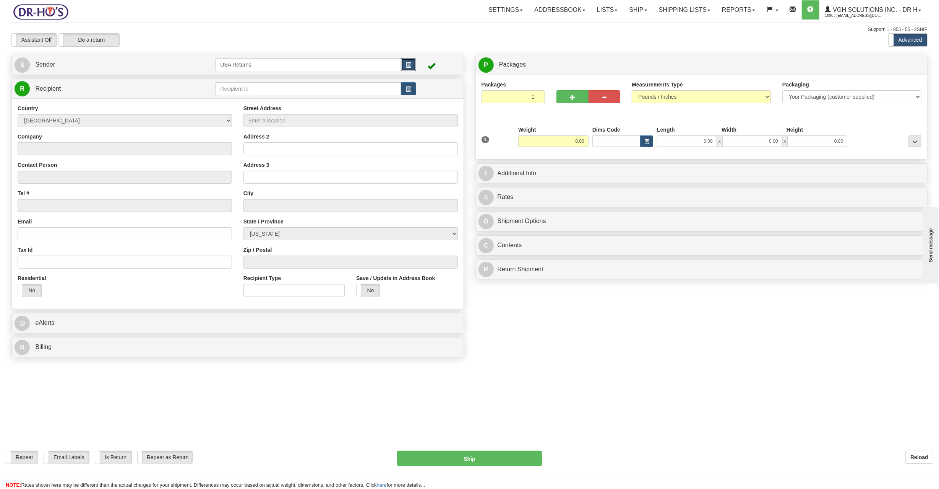
click at [409, 66] on span "button" at bounding box center [408, 65] width 5 height 5
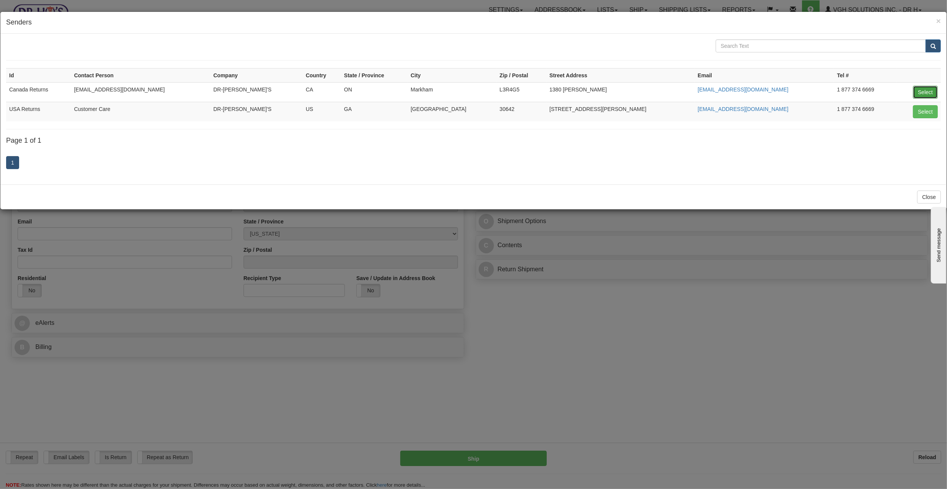
click at [919, 93] on button "Select" at bounding box center [925, 92] width 25 height 13
type input "Canada Returns"
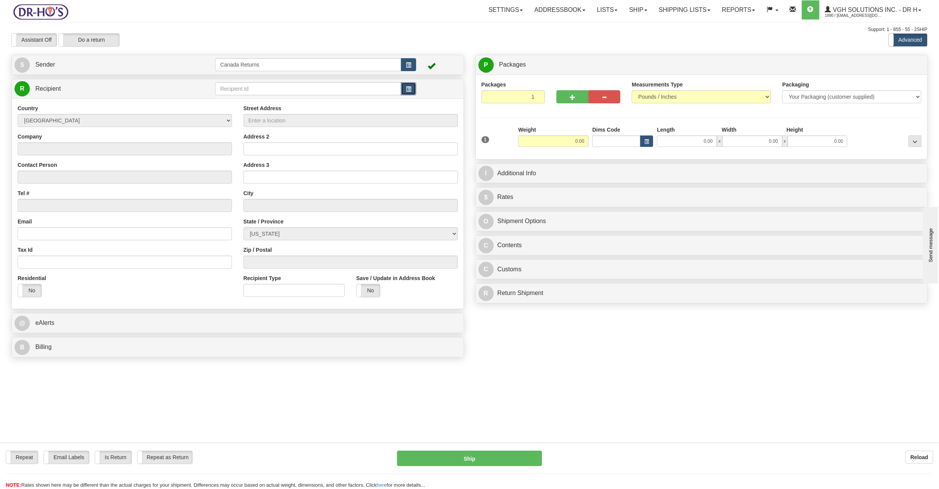
click at [406, 91] on span "button" at bounding box center [408, 89] width 5 height 5
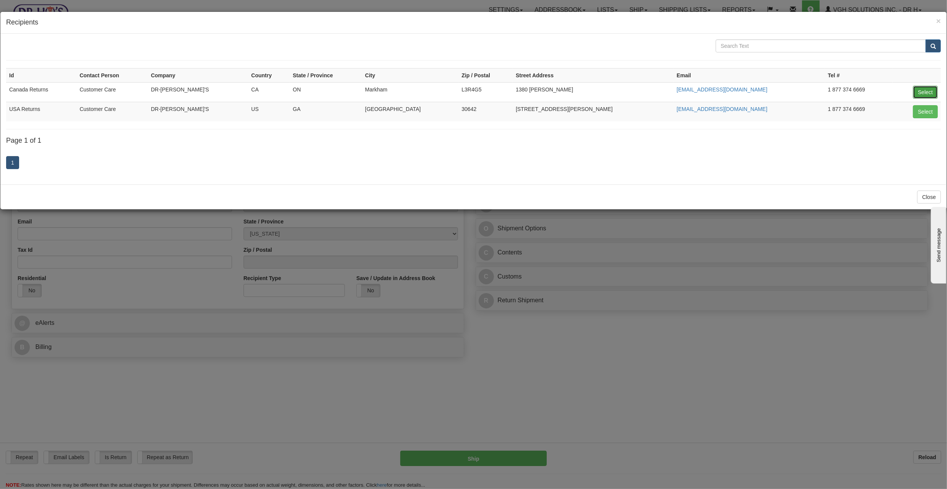
click at [922, 93] on button "Select" at bounding box center [925, 92] width 25 height 13
type input "Canada Returns"
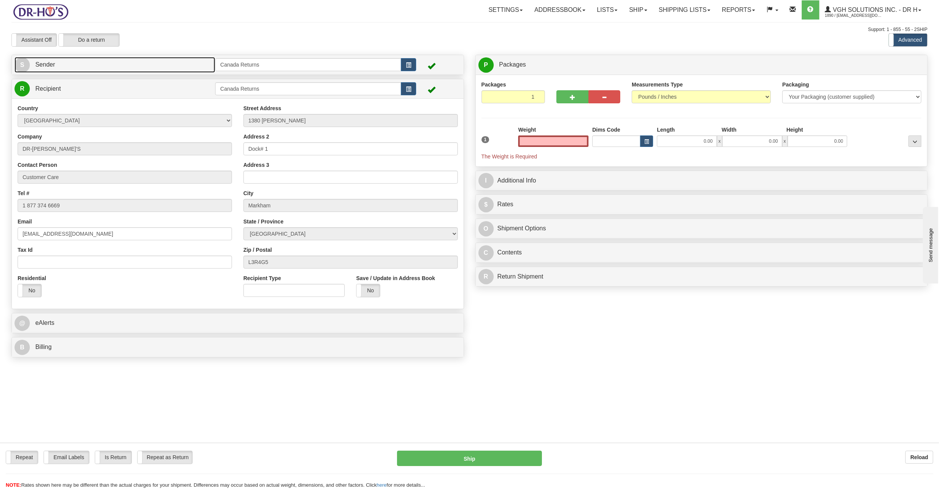
type input "0.00"
click at [166, 69] on link "S Sender" at bounding box center [115, 65] width 201 height 16
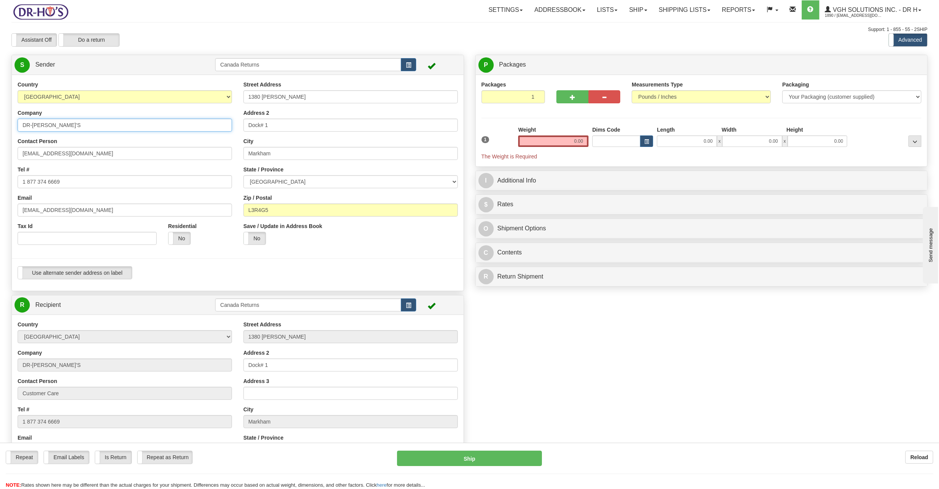
click at [137, 129] on input "DR-[PERSON_NAME]'S" at bounding box center [125, 125] width 214 height 13
click at [133, 148] on input "[EMAIL_ADDRESS][DOMAIN_NAME]" at bounding box center [125, 153] width 214 height 13
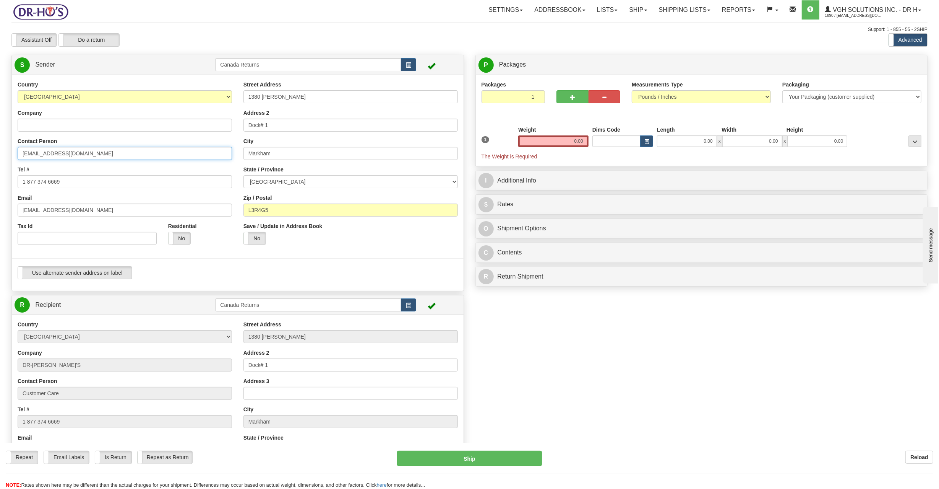
click at [133, 148] on input "[EMAIL_ADDRESS][DOMAIN_NAME]" at bounding box center [125, 153] width 214 height 13
paste input "[PERSON_NAME]"
type input "[PERSON_NAME]"
click at [98, 180] on input "1 877 374 6669" at bounding box center [125, 181] width 214 height 13
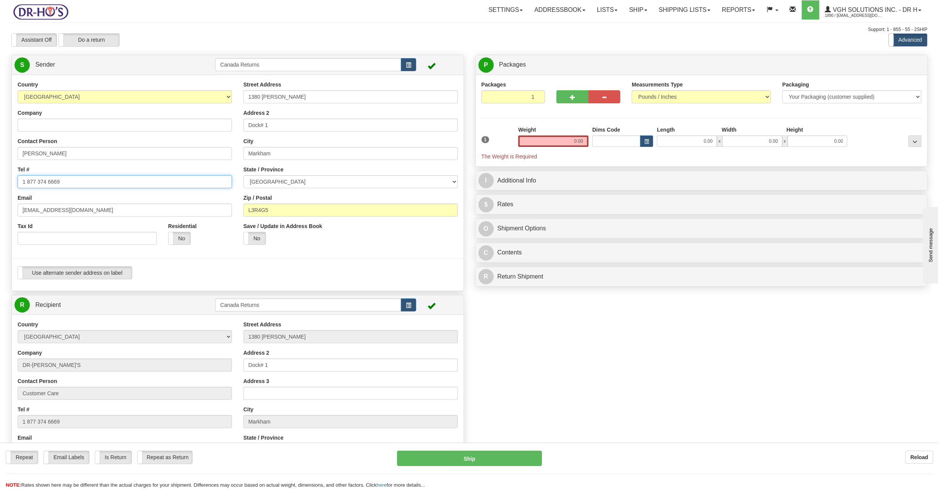
click at [98, 180] on input "1 877 374 6669" at bounding box center [125, 181] width 214 height 13
paste input "7804581524"
type input "7804581524"
click at [93, 214] on input "[EMAIL_ADDRESS][DOMAIN_NAME]" at bounding box center [125, 209] width 214 height 13
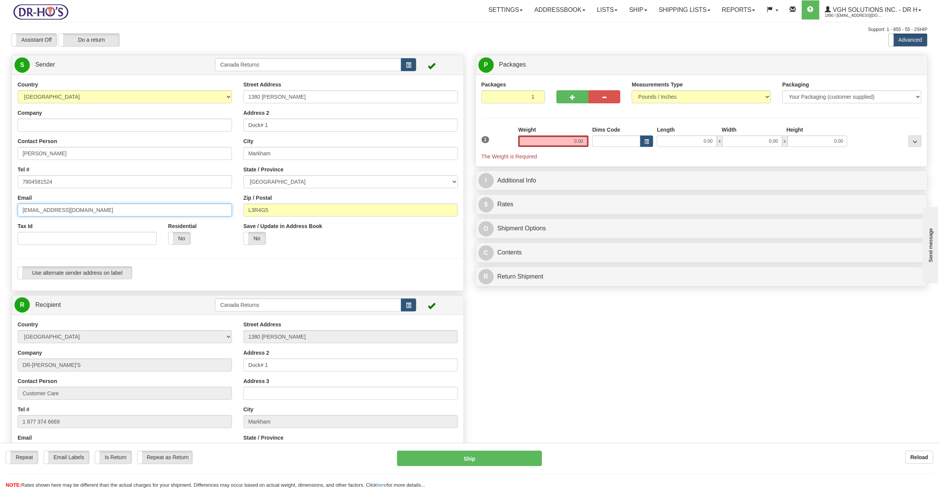
click at [93, 214] on input "[EMAIL_ADDRESS][DOMAIN_NAME]" at bounding box center [125, 209] width 214 height 13
paste input "[EMAIL_ADDRESS]"
type input "[EMAIL_ADDRESS][DOMAIN_NAME]"
click at [343, 97] on input "1380 [PERSON_NAME]" at bounding box center [351, 96] width 214 height 13
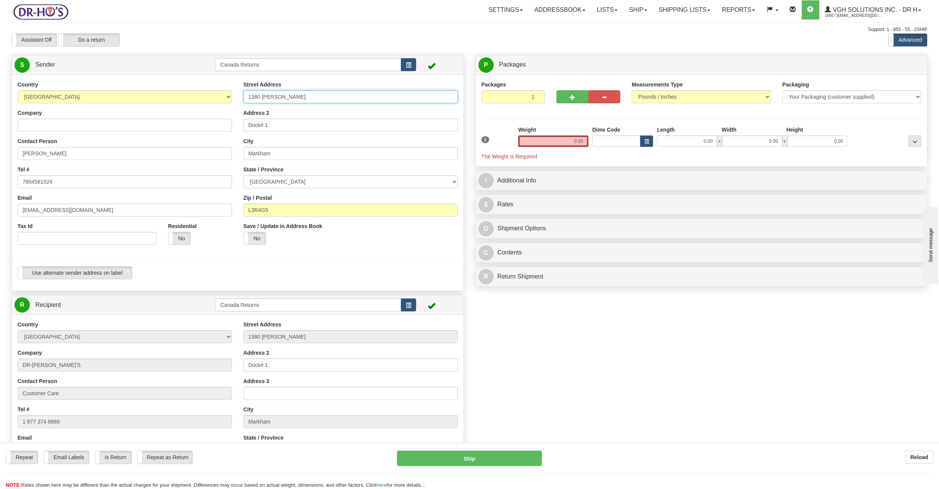
click at [343, 97] on input "1380 [PERSON_NAME]" at bounding box center [351, 96] width 214 height 13
paste input "[STREET_ADDRESS][PERSON_NAME]"
type input "[STREET_ADDRESS][PERSON_NAME]"
click at [288, 129] on input "Dock# 1" at bounding box center [351, 125] width 214 height 13
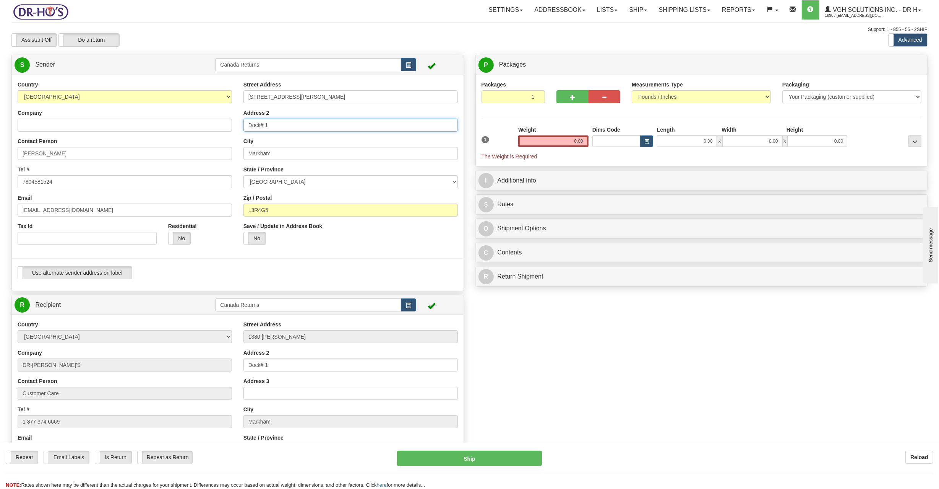
click at [288, 129] on input "Dock# 1" at bounding box center [351, 125] width 214 height 13
click at [289, 156] on input "Markham" at bounding box center [351, 153] width 214 height 13
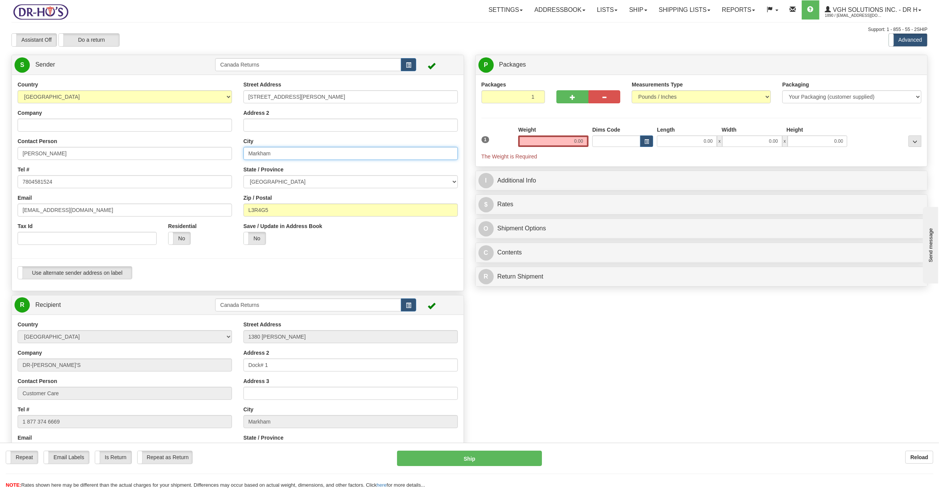
click at [289, 156] on input "Markham" at bounding box center [351, 153] width 214 height 13
paste input "St. [PERSON_NAME]"
type input "St. [PERSON_NAME]"
click at [300, 179] on select "[GEOGRAPHIC_DATA] [GEOGRAPHIC_DATA] [GEOGRAPHIC_DATA] [GEOGRAPHIC_DATA] [GEOGRA…" at bounding box center [351, 181] width 214 height 13
select select "AB"
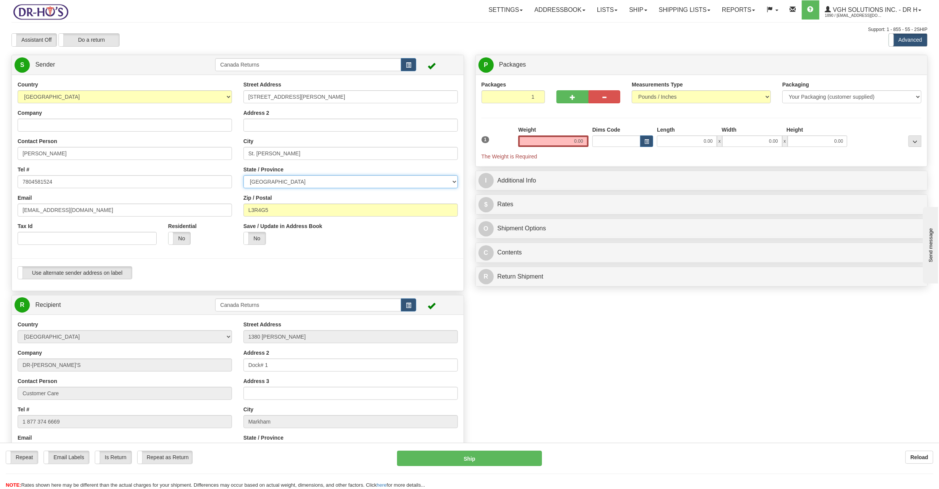
click at [244, 175] on select "[GEOGRAPHIC_DATA] [GEOGRAPHIC_DATA] [GEOGRAPHIC_DATA] [GEOGRAPHIC_DATA] [GEOGRA…" at bounding box center [351, 181] width 214 height 13
click at [276, 210] on input "L3R4G5" at bounding box center [351, 209] width 214 height 13
paste input "T8N7M3"
type input "T8N7M3"
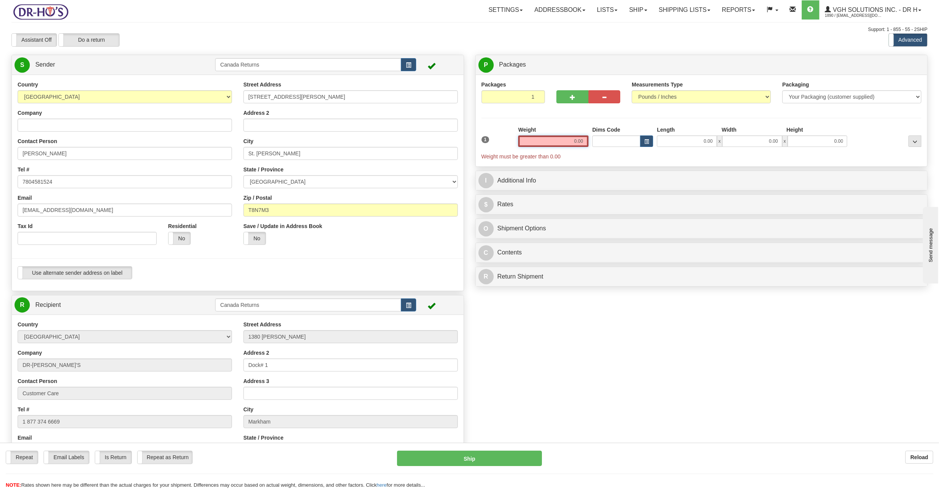
click at [550, 143] on input "0.00" at bounding box center [553, 140] width 70 height 11
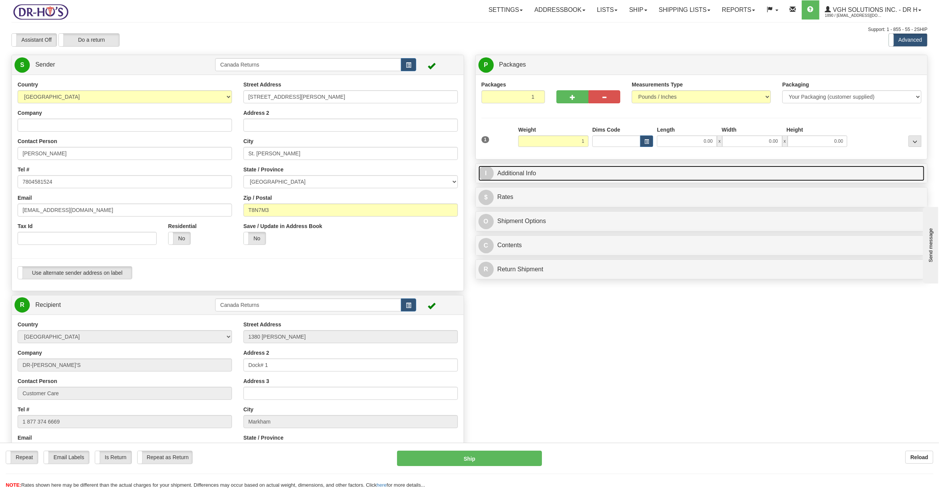
type input "1.00"
click at [577, 172] on link "I Additional Info" at bounding box center [702, 174] width 446 height 16
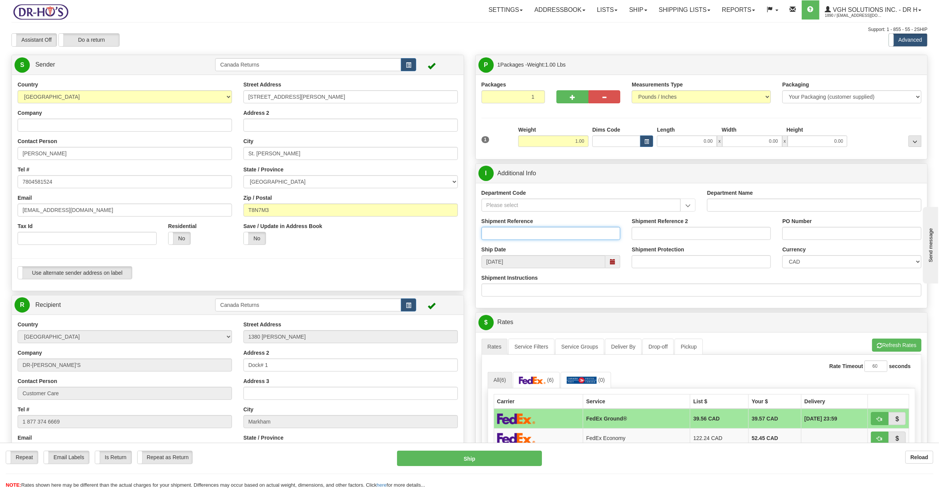
click at [570, 236] on input "Shipment Reference" at bounding box center [551, 233] width 139 height 13
click at [505, 208] on input "Department Code" at bounding box center [582, 204] width 200 height 13
click at [515, 234] on input "Shipment Reference" at bounding box center [551, 233] width 139 height 13
paste input "1132490"
click at [609, 260] on span at bounding box center [613, 261] width 15 height 13
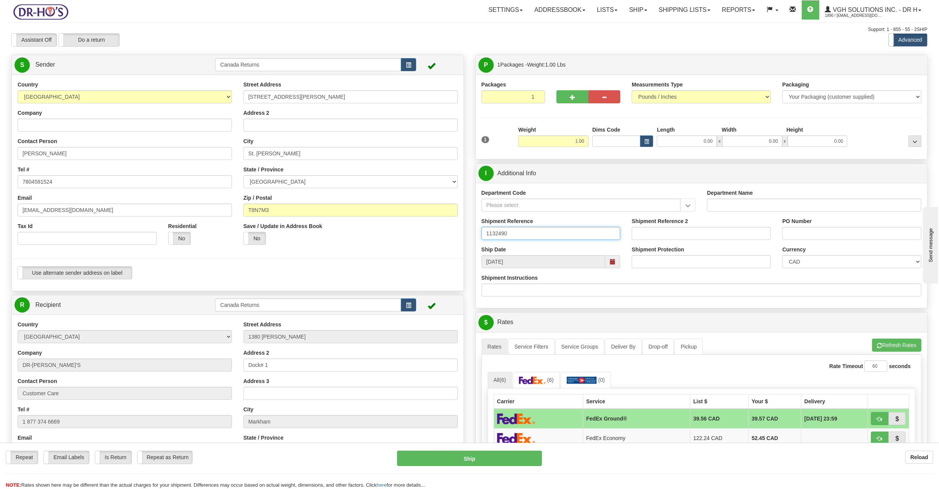
type input "1132490"
click at [573, 277] on span at bounding box center [574, 275] width 5 height 5
click at [518, 312] on td "9" at bounding box center [518, 310] width 13 height 11
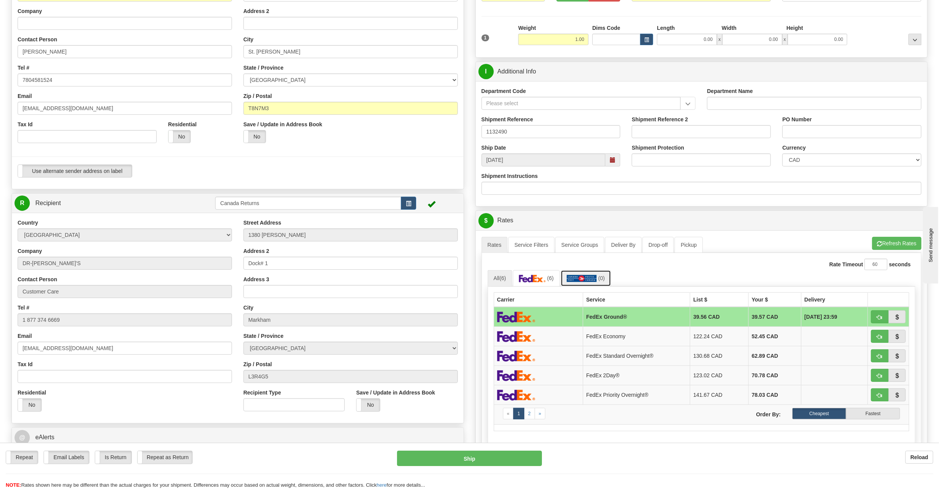
click at [588, 285] on link "(0)" at bounding box center [586, 278] width 50 height 16
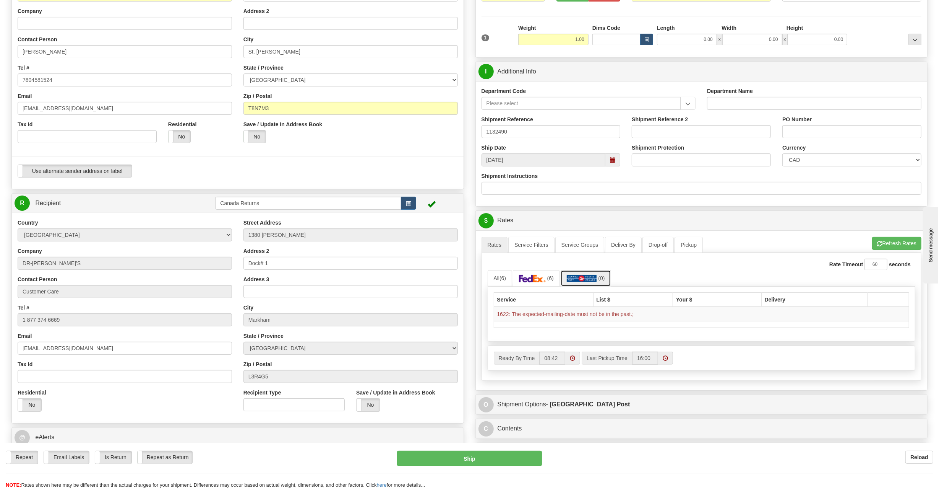
click at [610, 166] on span at bounding box center [613, 159] width 15 height 13
click at [493, 177] on th at bounding box center [491, 174] width 14 height 11
click at [493, 224] on td "10" at bounding box center [491, 220] width 14 height 11
click at [610, 162] on span at bounding box center [612, 159] width 5 height 5
click at [566, 221] on td "15" at bounding box center [561, 220] width 13 height 11
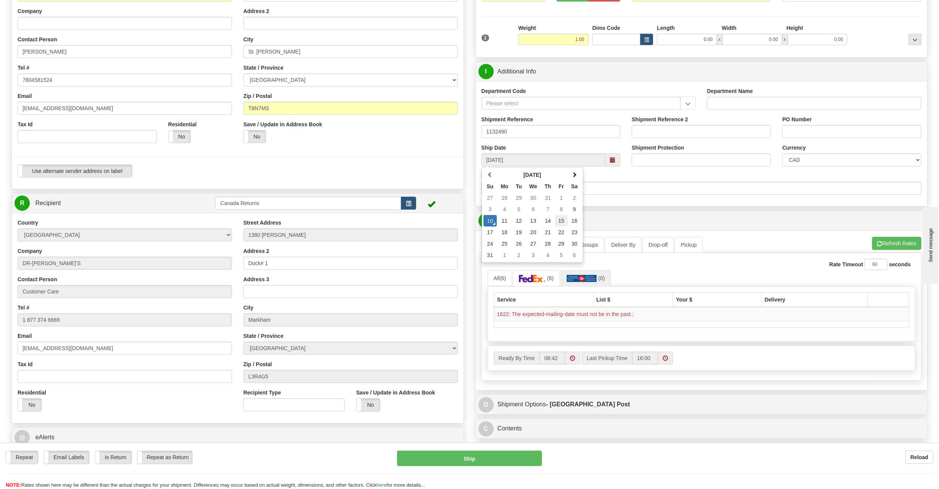
type input "[DATE]"
click at [614, 213] on div "$ Rates Cancel" at bounding box center [702, 220] width 452 height 19
click at [593, 280] on img at bounding box center [582, 278] width 30 height 8
click at [881, 248] on button "Refresh Rates" at bounding box center [896, 243] width 49 height 13
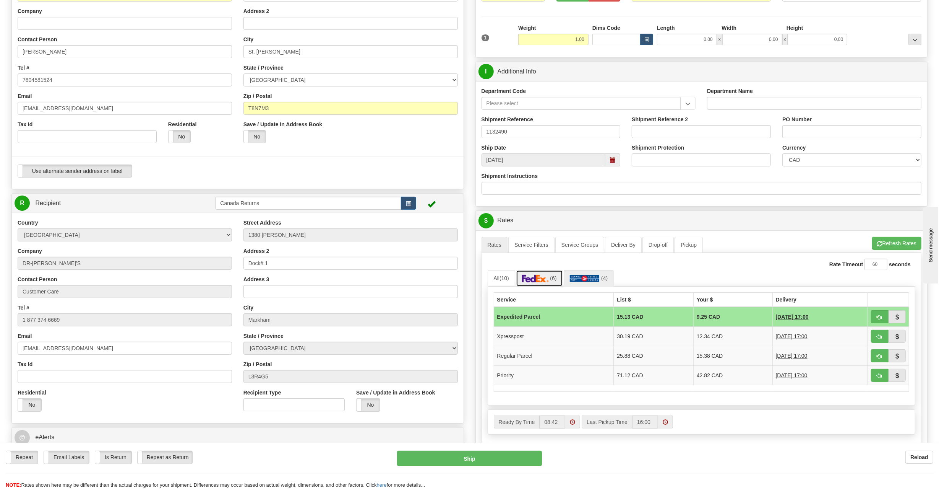
click at [546, 282] on img at bounding box center [535, 278] width 27 height 8
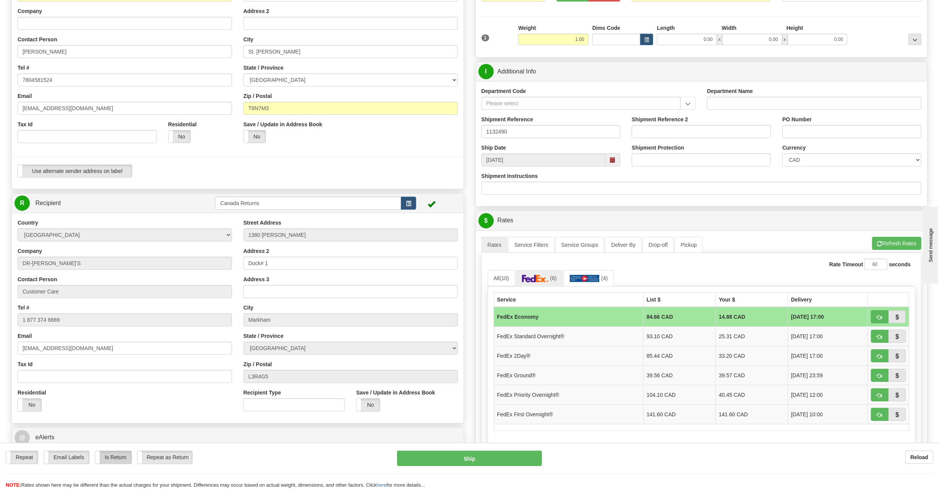
click at [116, 461] on label "Is Return" at bounding box center [113, 457] width 36 height 13
click at [433, 458] on button "Ship" at bounding box center [469, 457] width 145 height 15
type input "20"
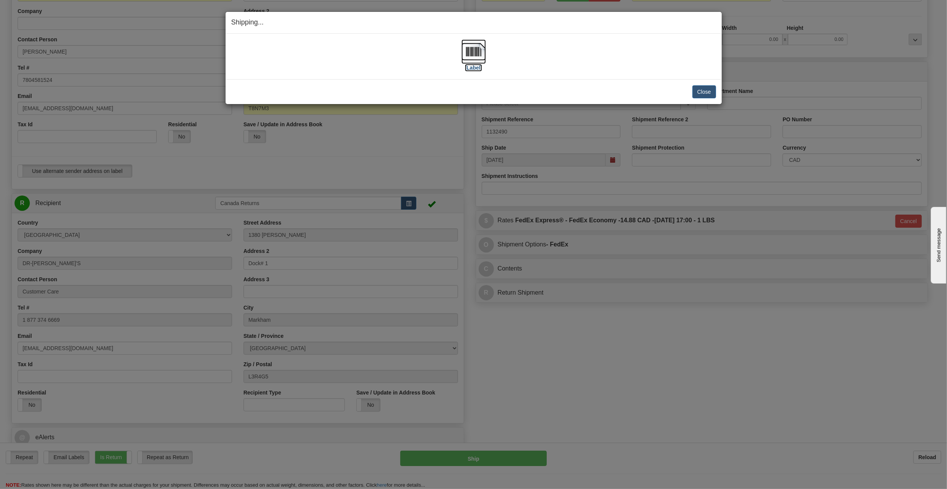
click at [471, 69] on label "[Label]" at bounding box center [474, 68] width 18 height 8
